Goal: Information Seeking & Learning: Learn about a topic

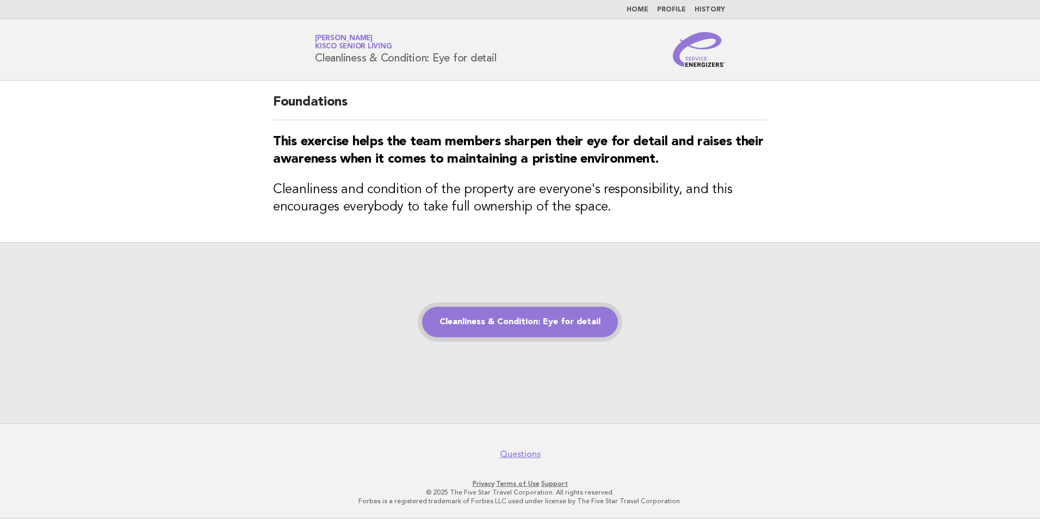
click at [524, 318] on link "Cleanliness & Condition: Eye for detail" at bounding box center [520, 322] width 196 height 30
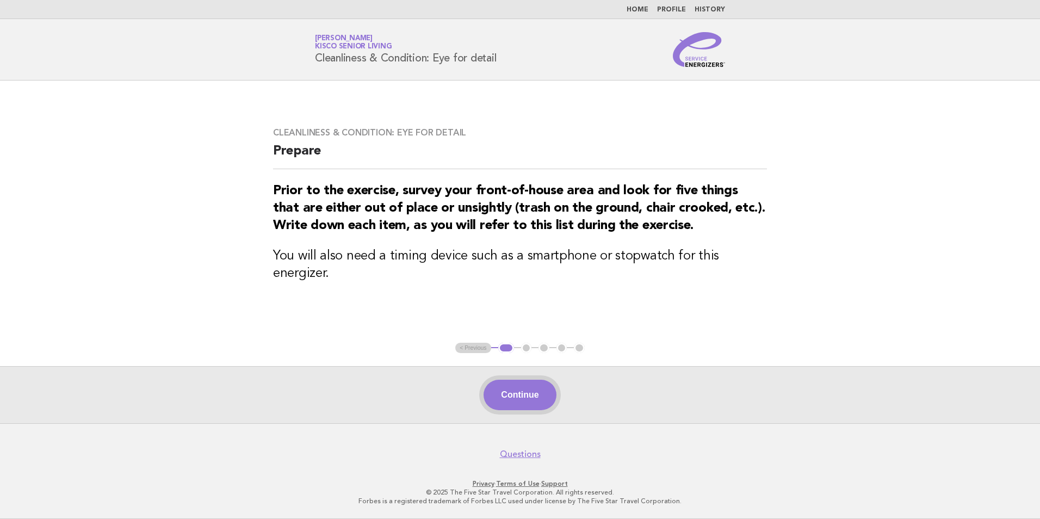
click at [522, 392] on button "Continue" at bounding box center [520, 395] width 72 height 30
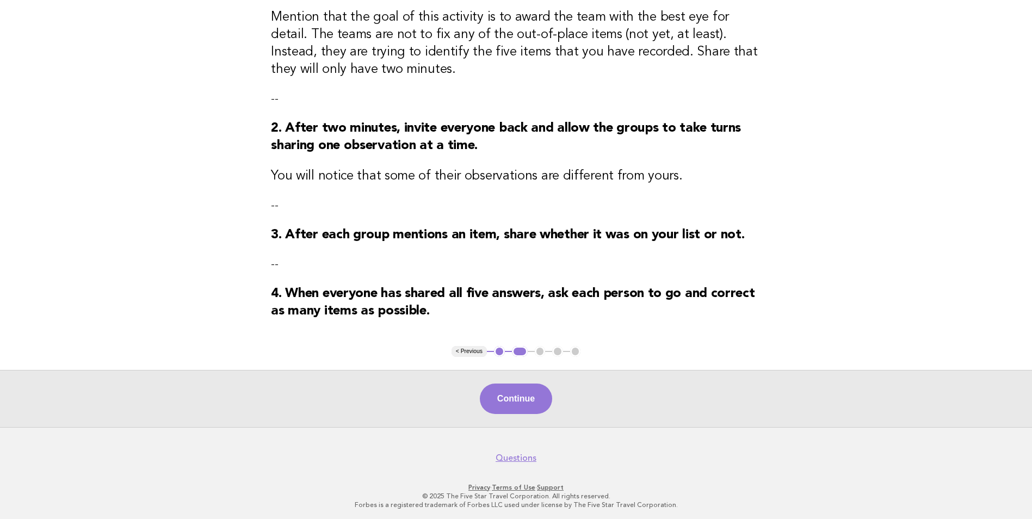
scroll to position [195, 0]
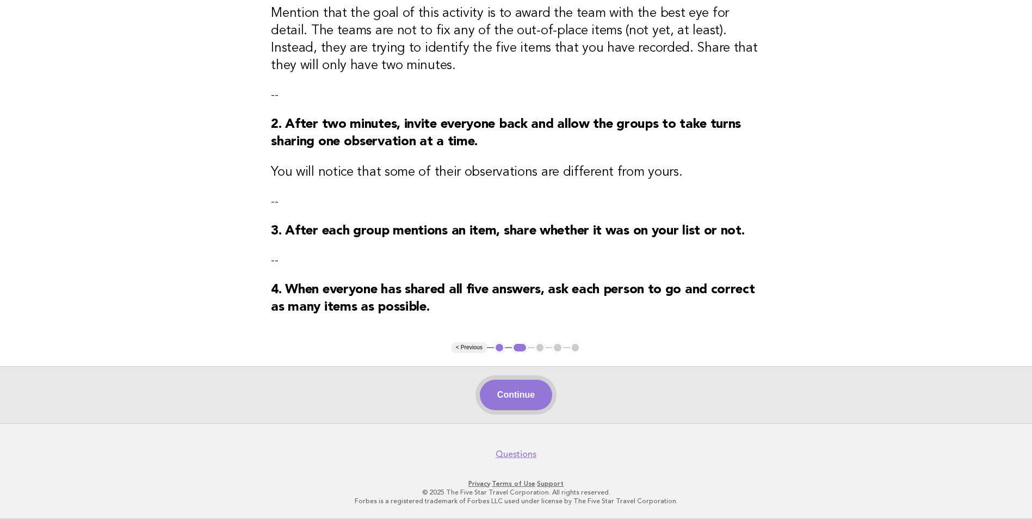
click at [511, 393] on button "Continue" at bounding box center [516, 395] width 72 height 30
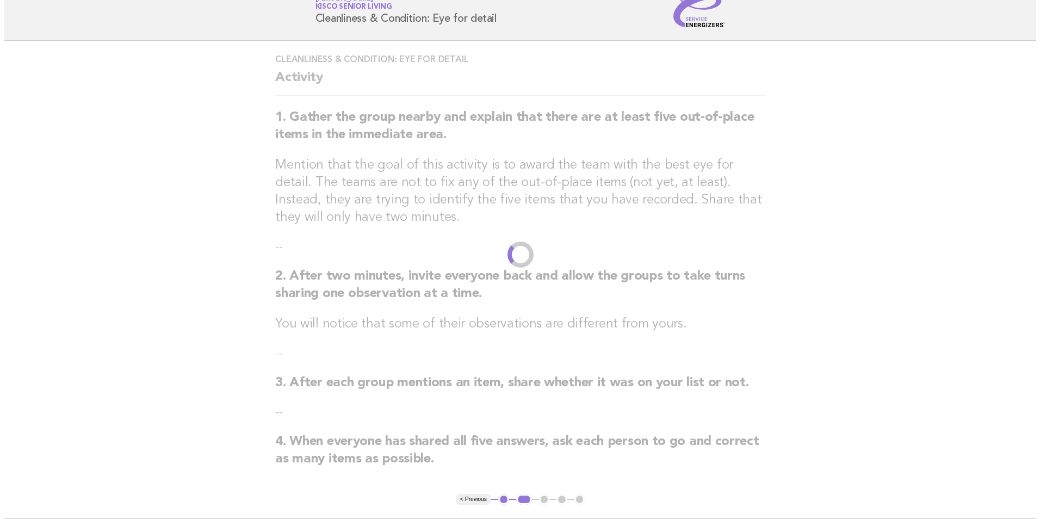
scroll to position [0, 0]
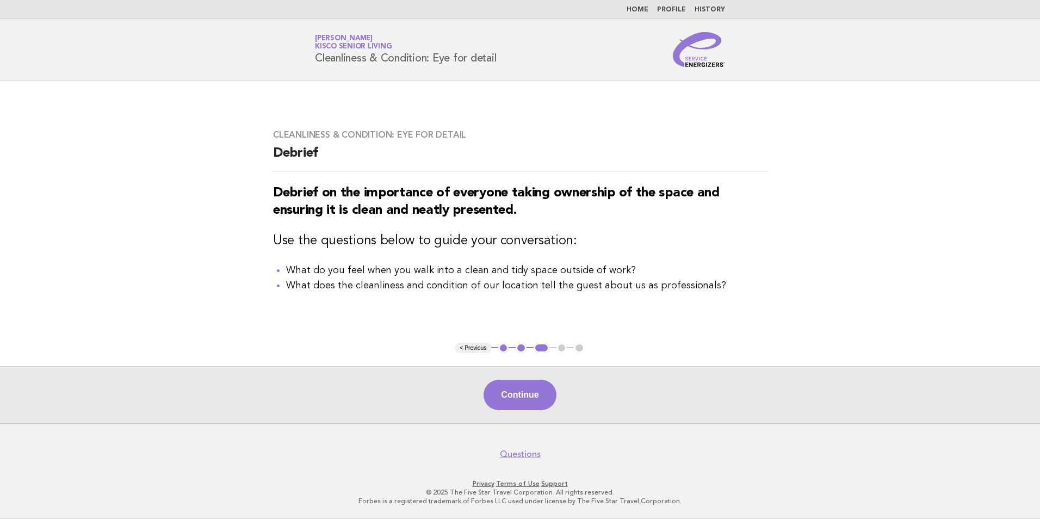
click at [708, 13] on link "History" at bounding box center [710, 10] width 30 height 7
click at [712, 8] on link "History" at bounding box center [710, 10] width 30 height 7
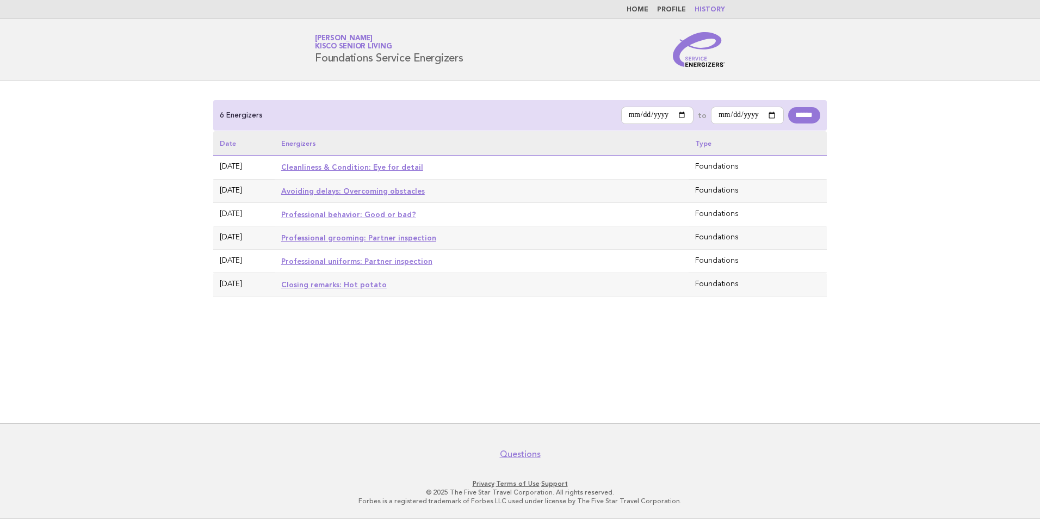
click at [313, 213] on link "Professional behavior: Good or bad?" at bounding box center [348, 214] width 135 height 9
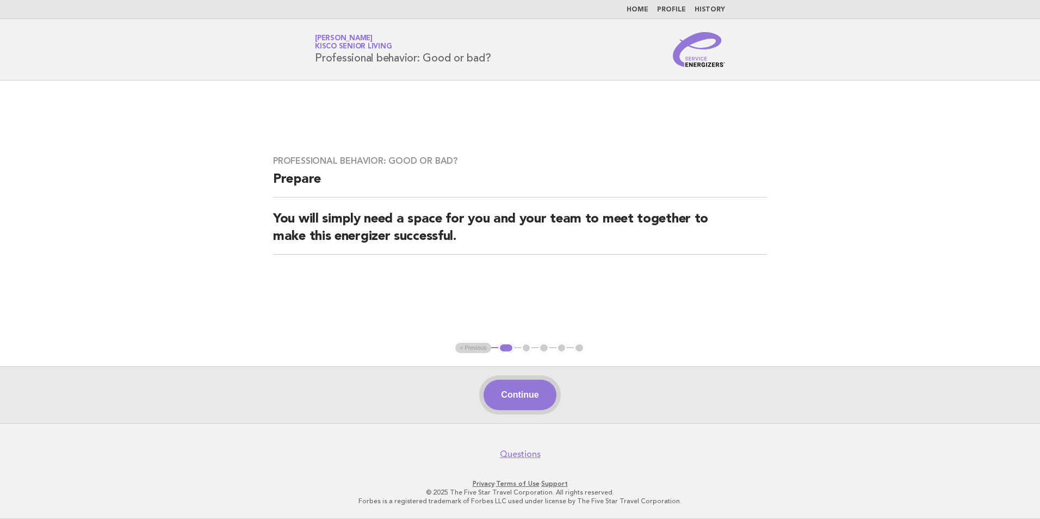
click at [525, 390] on button "Continue" at bounding box center [520, 395] width 72 height 30
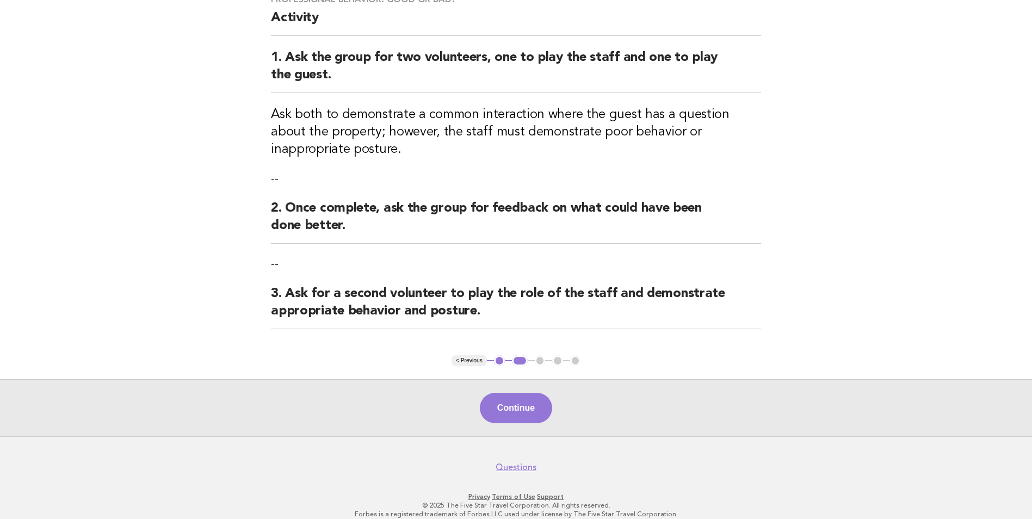
scroll to position [112, 0]
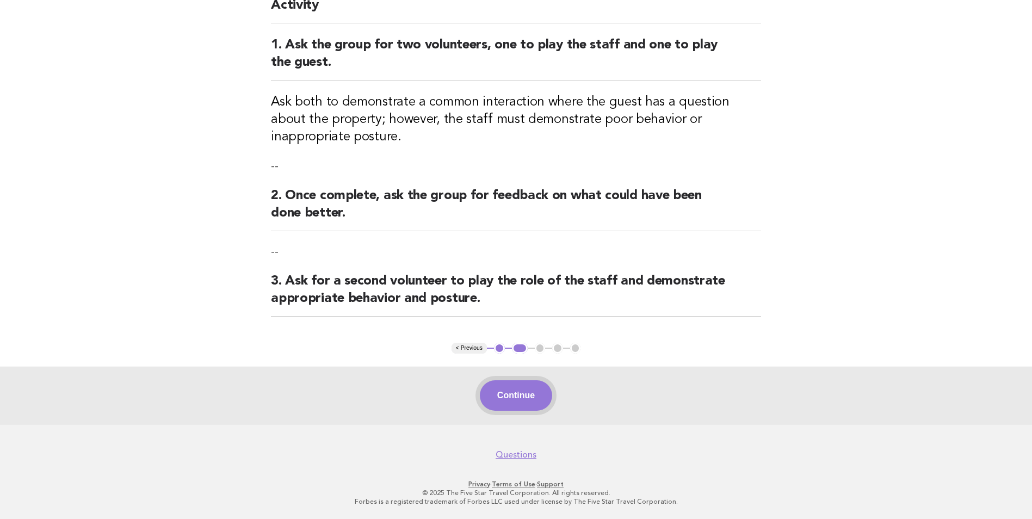
click at [531, 396] on button "Continue" at bounding box center [516, 395] width 72 height 30
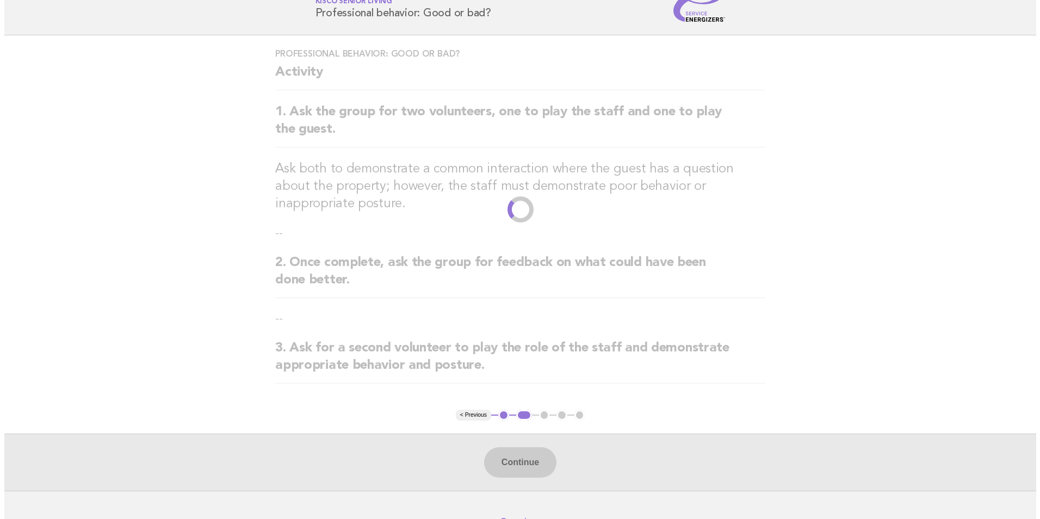
scroll to position [0, 0]
